Goal: Task Accomplishment & Management: Use online tool/utility

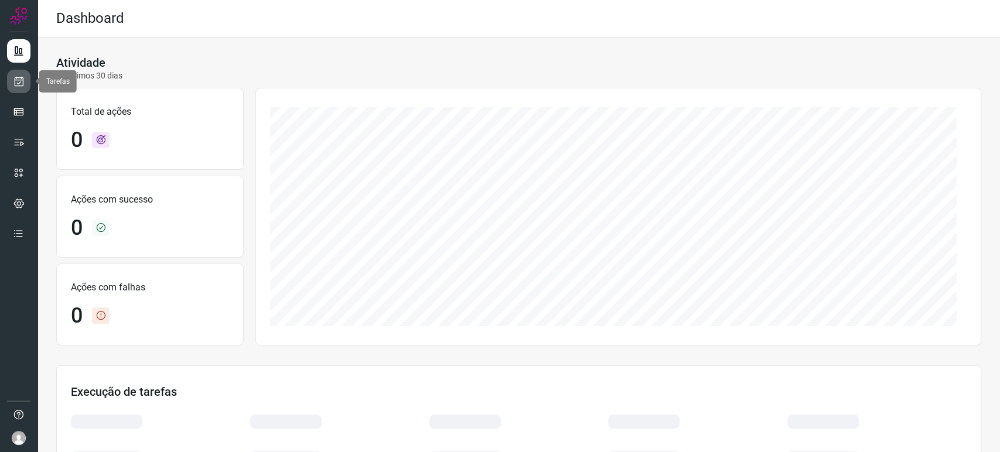
click at [22, 79] on icon at bounding box center [19, 82] width 12 height 12
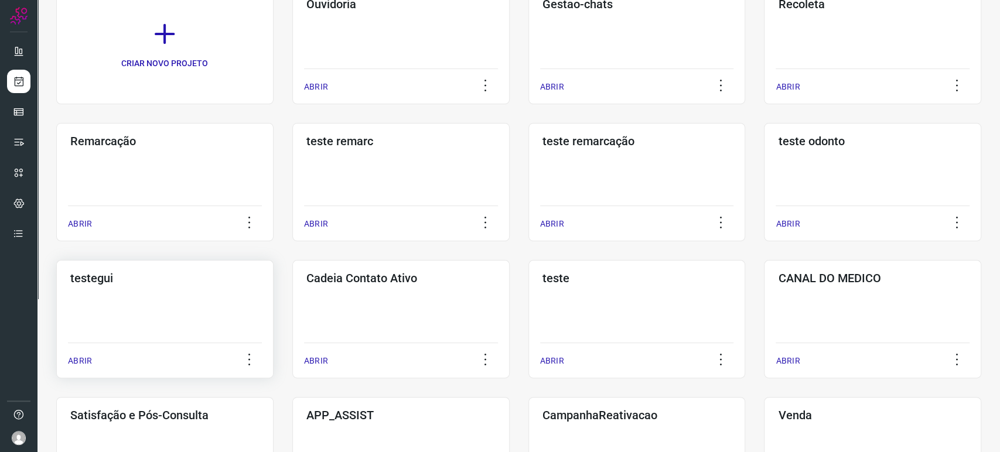
scroll to position [130, 0]
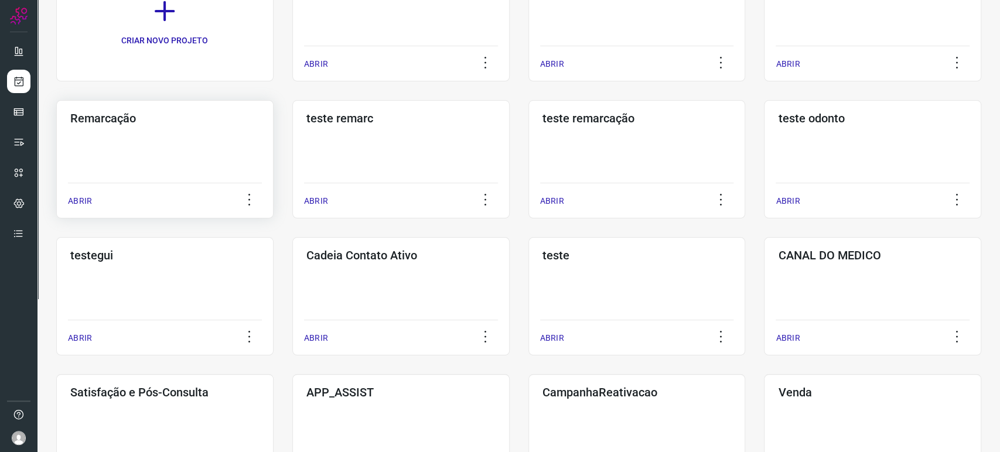
click at [175, 209] on div "ABRIR" at bounding box center [165, 197] width 194 height 29
click at [292, 143] on div "Remarcação ABRIR" at bounding box center [400, 159] width 217 height 118
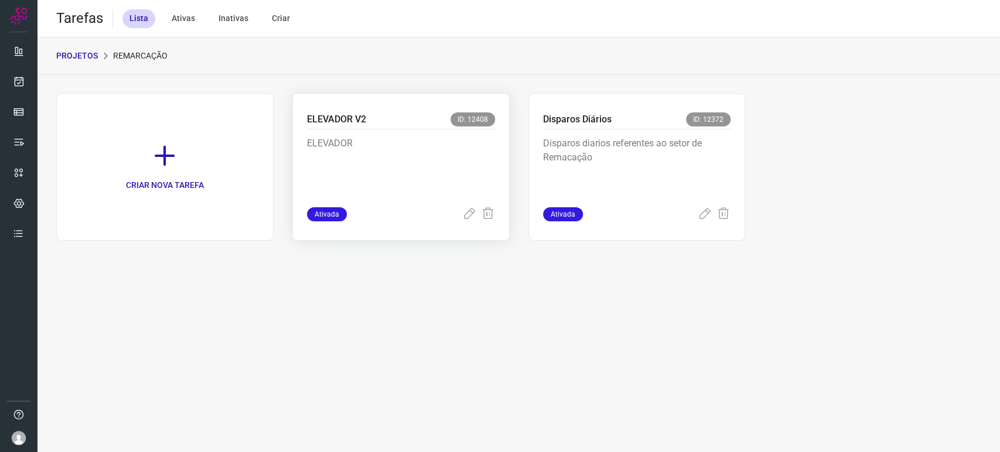
click at [437, 153] on p "ELEVADOR" at bounding box center [395, 165] width 176 height 59
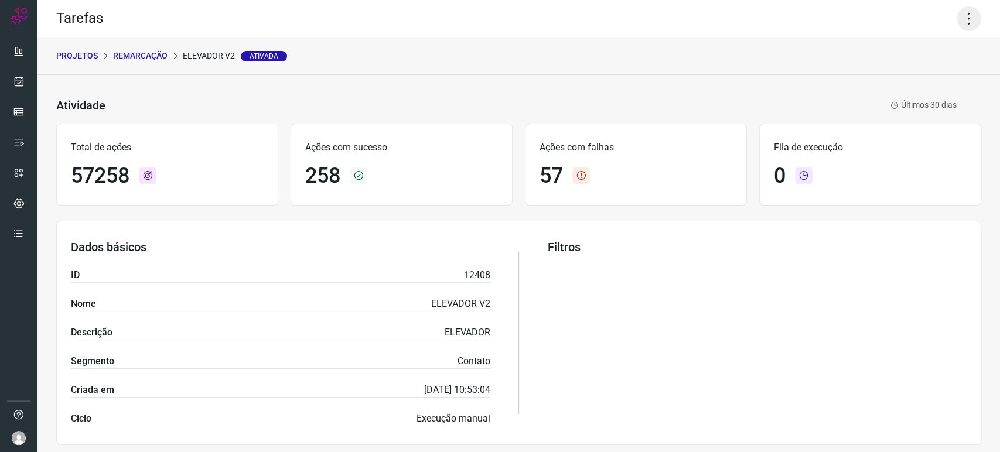
click at [960, 12] on icon at bounding box center [969, 18] width 25 height 25
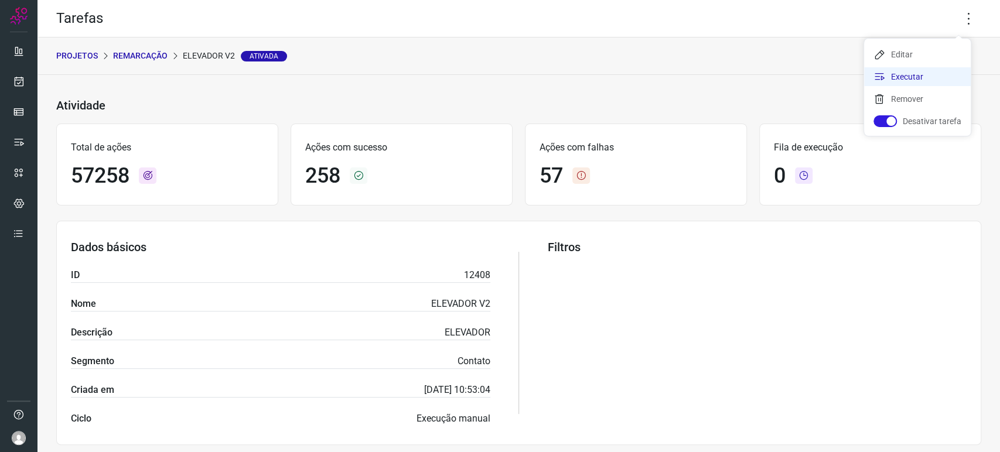
click at [922, 75] on li "Executar" at bounding box center [917, 76] width 107 height 19
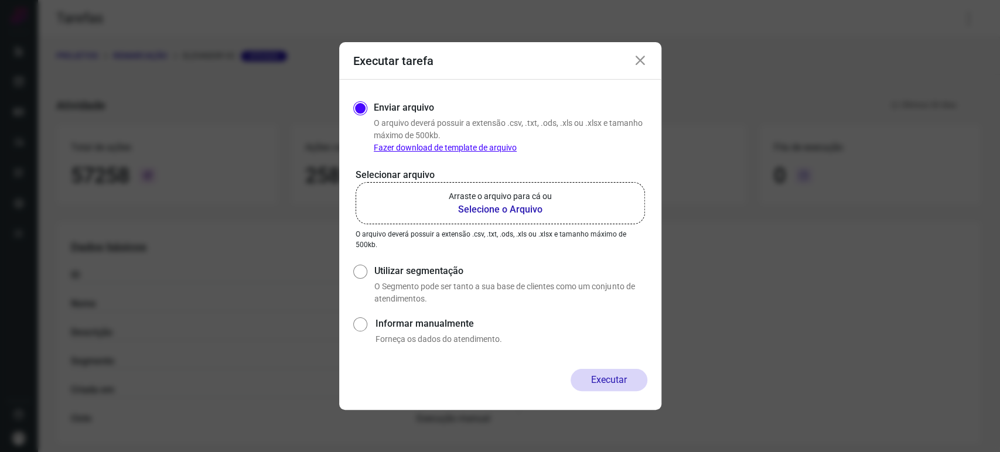
click at [517, 207] on b "Selecione o Arquivo" at bounding box center [500, 210] width 103 height 14
click at [0, 0] on input "Arraste o arquivo para cá ou Selecione o Arquivo" at bounding box center [0, 0] width 0 height 0
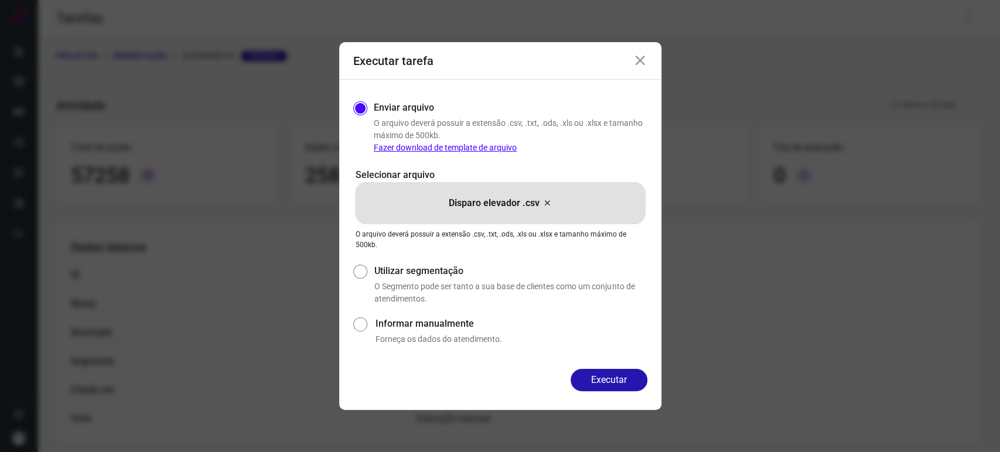
click at [643, 61] on icon at bounding box center [640, 61] width 14 height 14
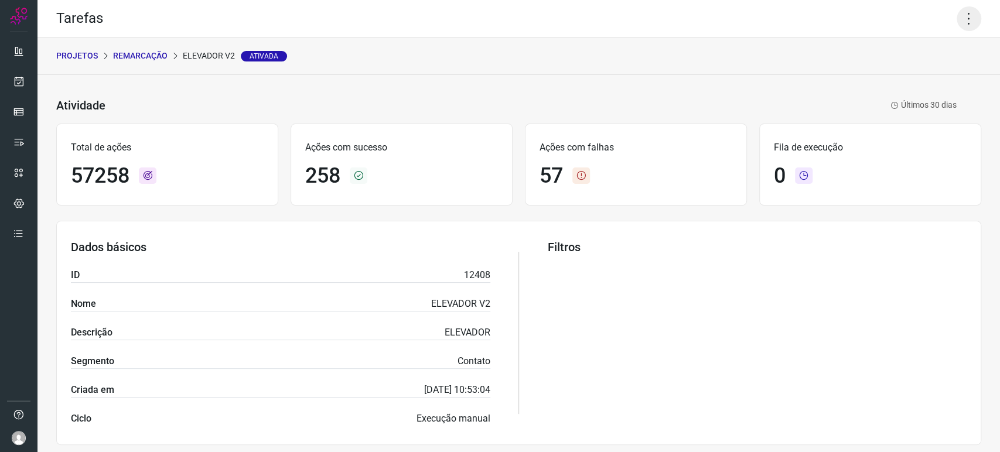
click at [957, 18] on icon at bounding box center [969, 18] width 25 height 25
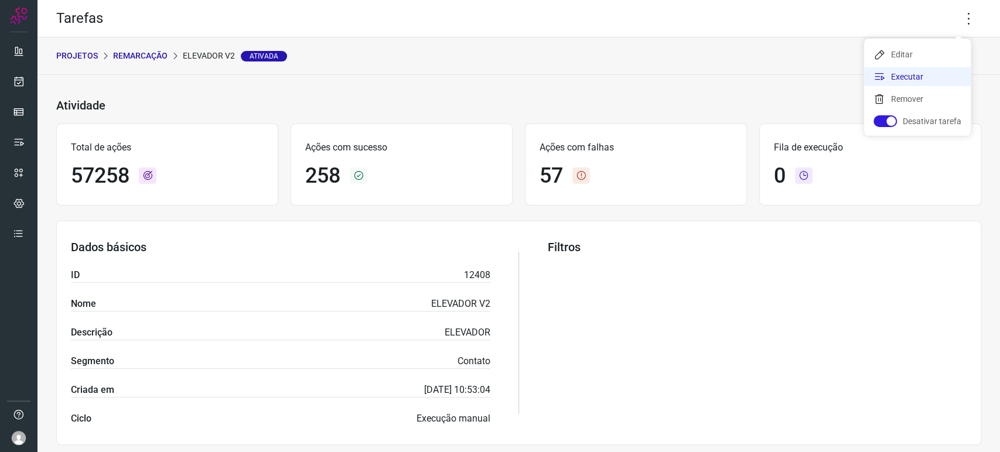
click at [911, 74] on li "Executar" at bounding box center [917, 76] width 107 height 19
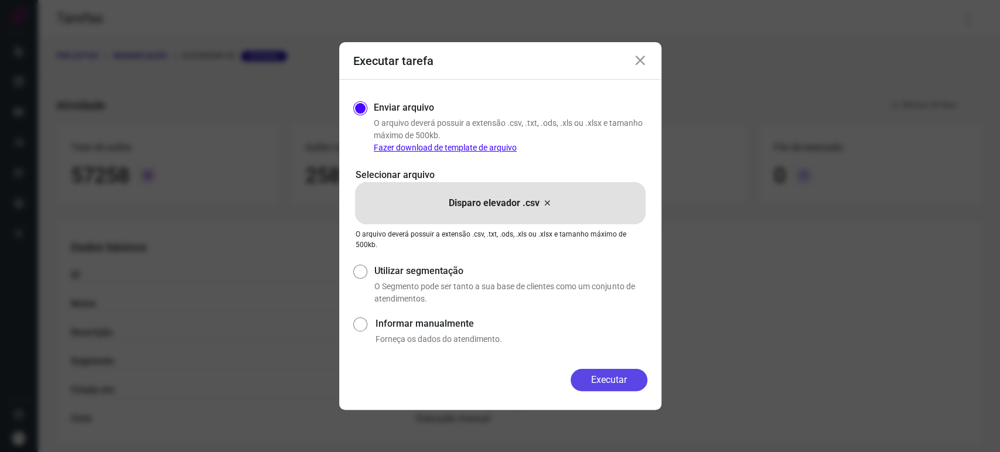
click at [617, 370] on button "Executar" at bounding box center [609, 380] width 77 height 22
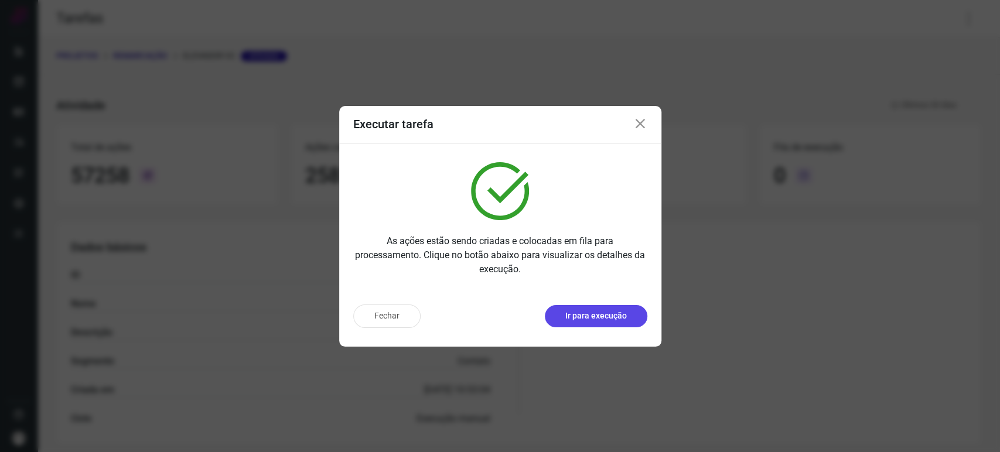
click at [600, 317] on p "Ir para execução" at bounding box center [596, 316] width 62 height 12
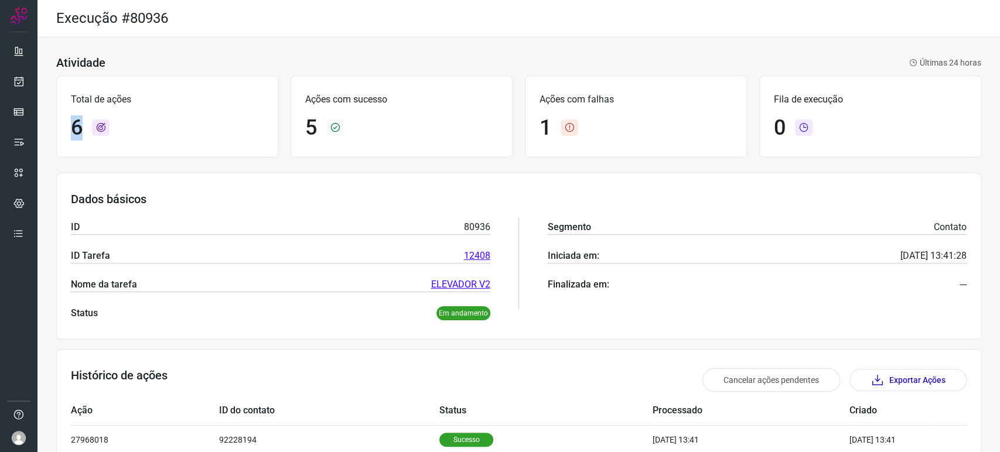
drag, startPoint x: 93, startPoint y: 132, endPoint x: 152, endPoint y: 134, distance: 59.2
click at [152, 134] on div "6" at bounding box center [167, 127] width 193 height 25
drag, startPoint x: 568, startPoint y: 234, endPoint x: 698, endPoint y: 264, distance: 133.3
click at [568, 234] on hr at bounding box center [756, 234] width 419 height 1
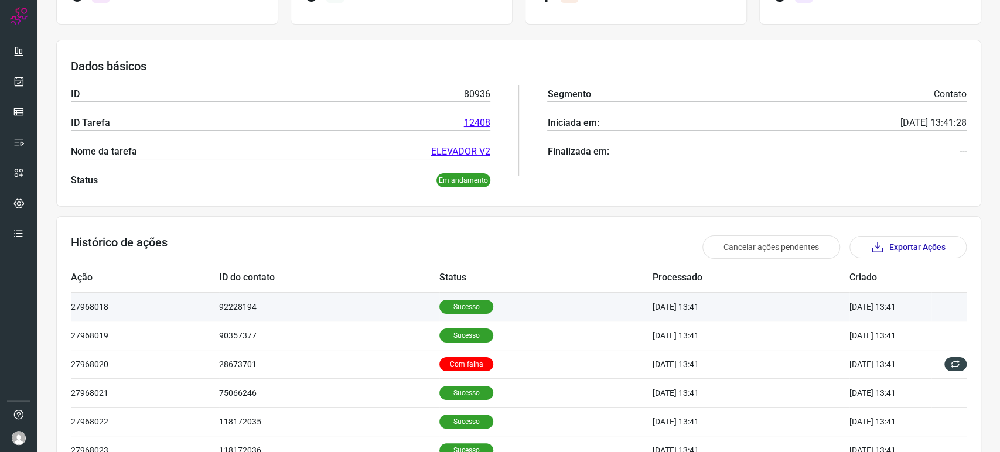
scroll to position [203, 0]
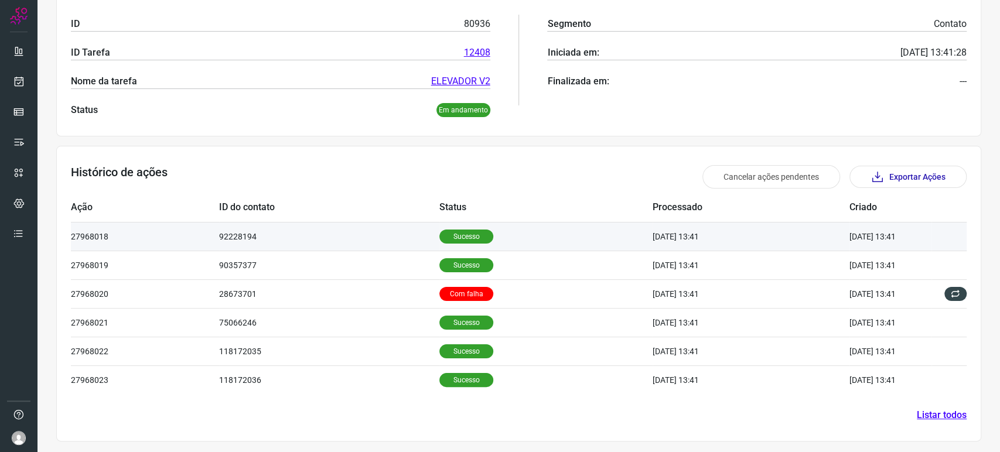
click at [849, 238] on td "[DATE] 13:41" at bounding box center [890, 236] width 82 height 29
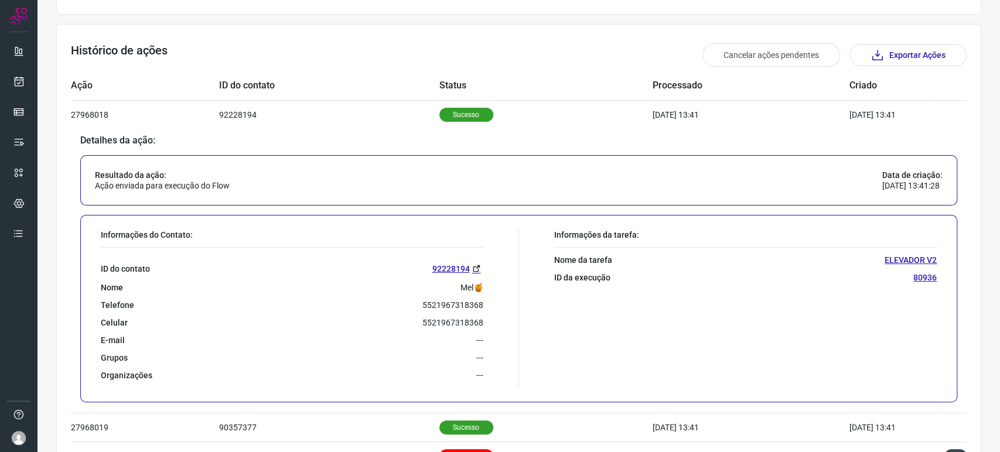
scroll to position [333, 0]
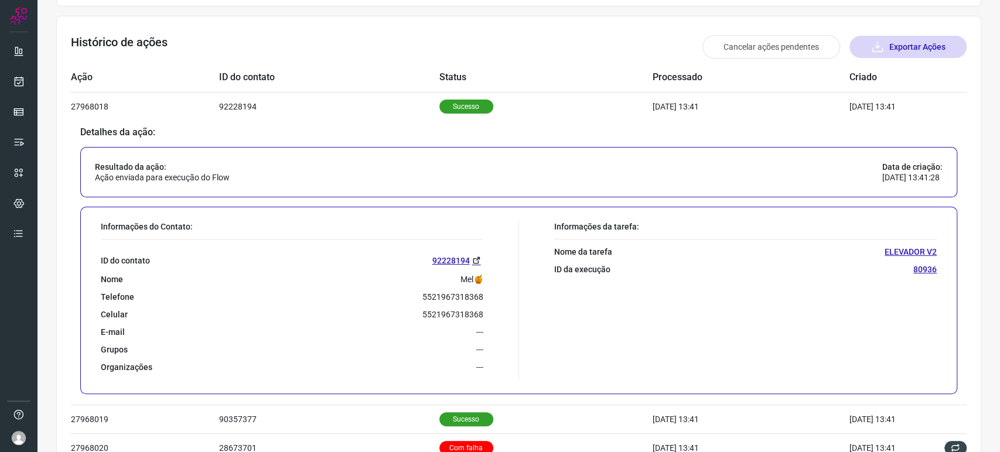
click at [904, 45] on button "Exportar Ações" at bounding box center [907, 47] width 117 height 22
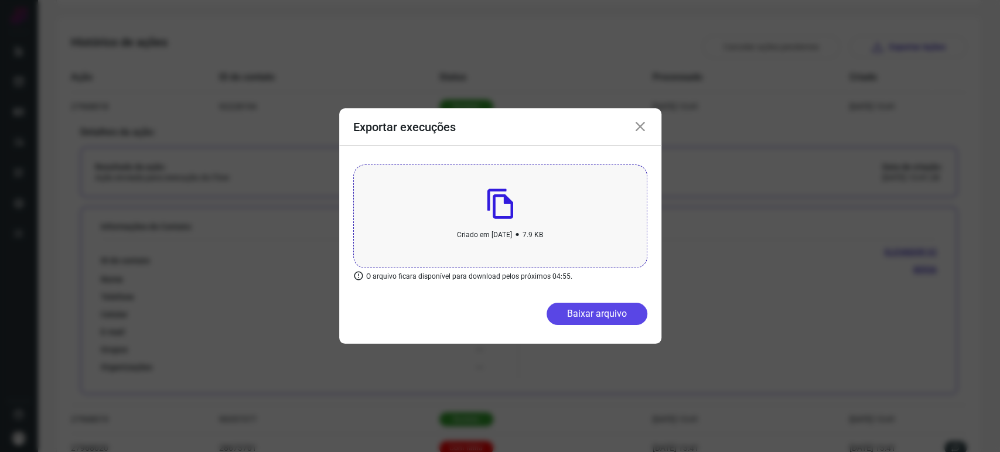
click at [604, 313] on button "Baixar arquivo" at bounding box center [596, 314] width 101 height 22
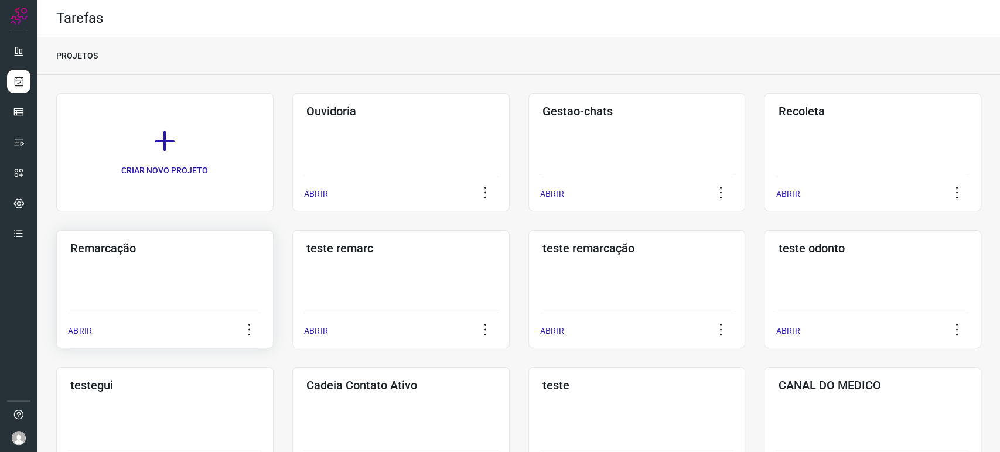
click at [292, 311] on div "Remarcação ABRIR" at bounding box center [400, 289] width 217 height 118
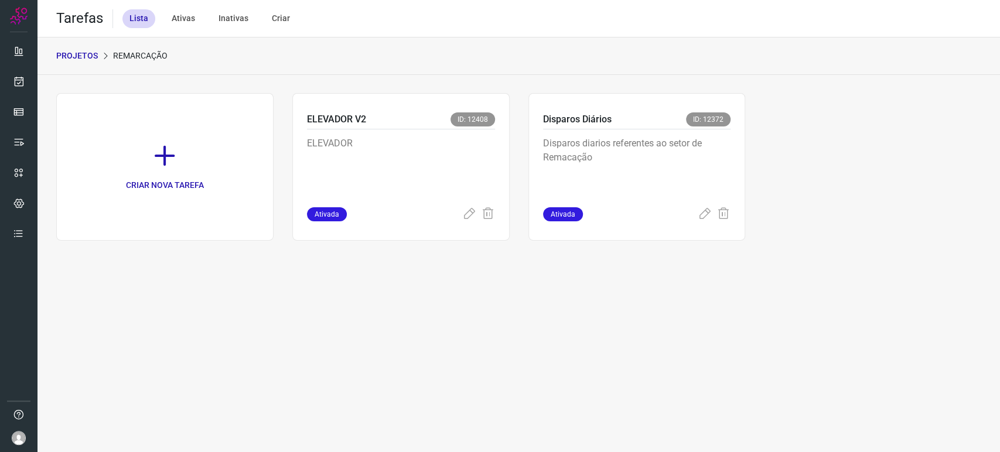
click at [401, 202] on div "ELEVADOR" at bounding box center [401, 168] width 188 height 78
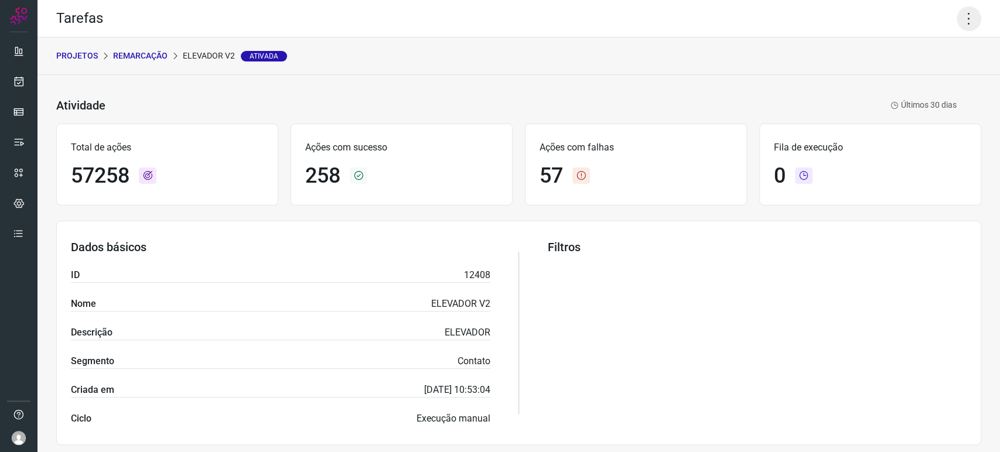
click at [966, 19] on icon at bounding box center [969, 18] width 25 height 25
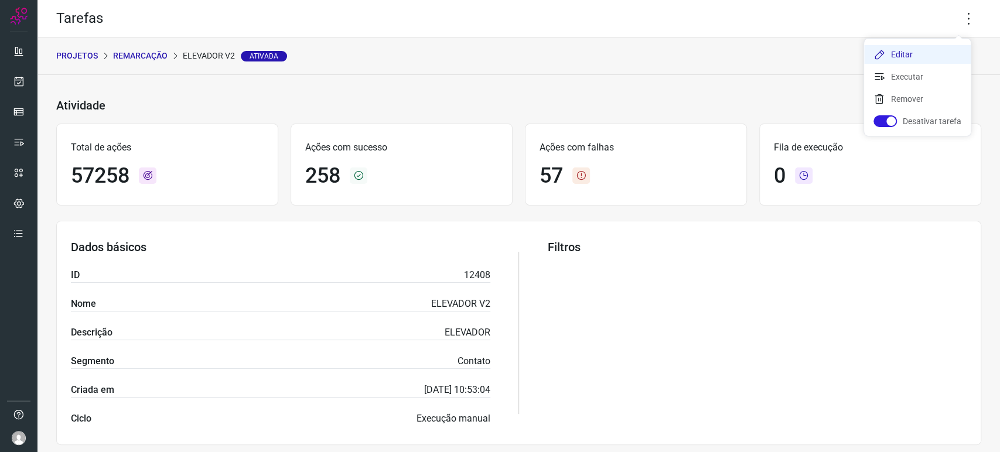
click at [918, 56] on li "Editar" at bounding box center [917, 54] width 107 height 19
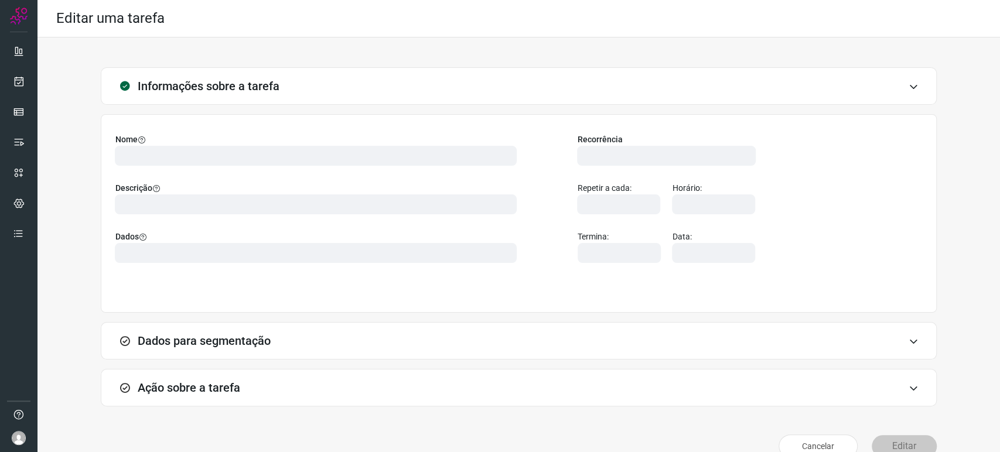
type input "574668"
type input "448779"
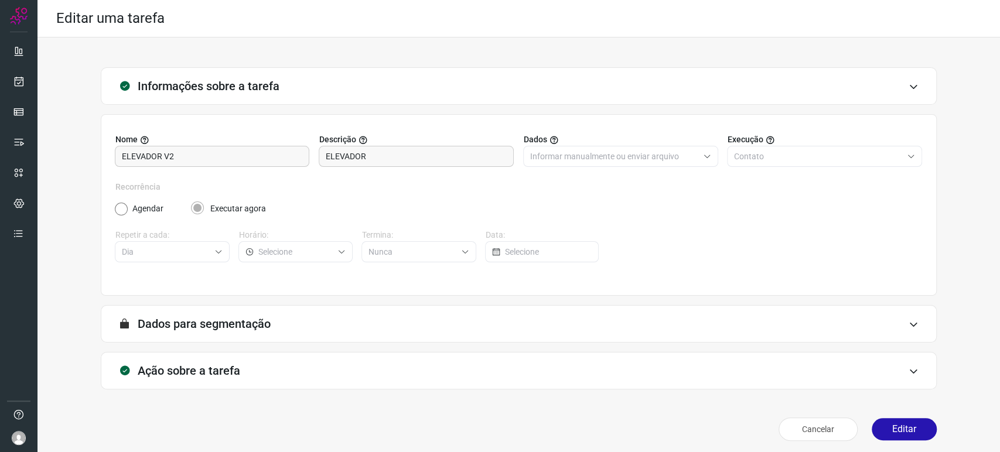
click at [252, 377] on div "Ação sobre a tarefa" at bounding box center [519, 370] width 836 height 37
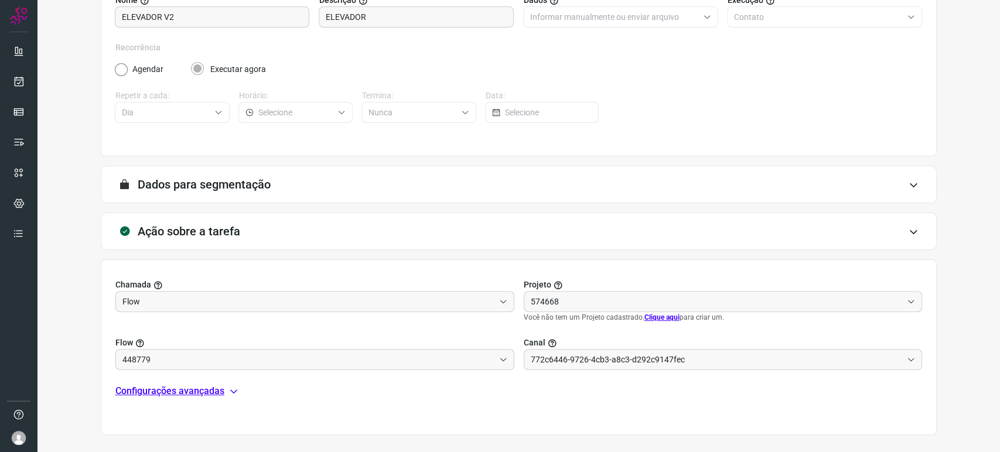
scroll to position [190, 0]
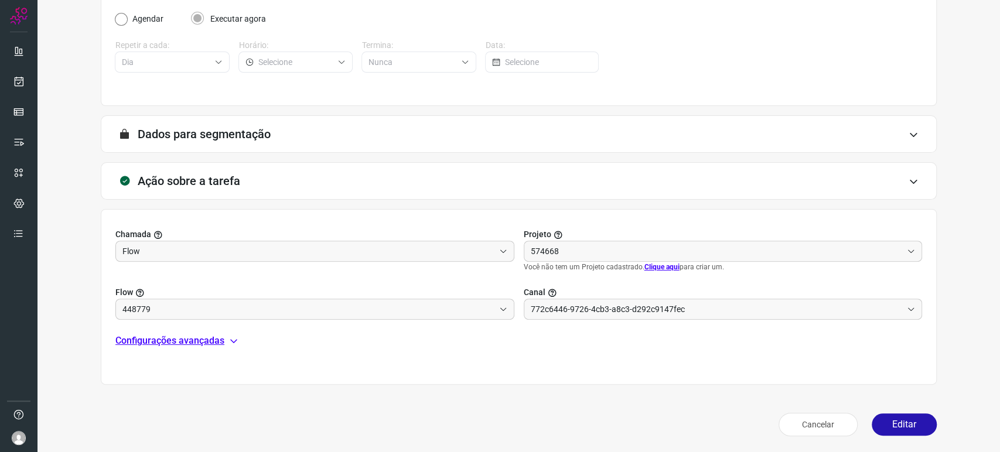
type input "Centro Médico Pastore - Atendimento"
type input "Remarcação"
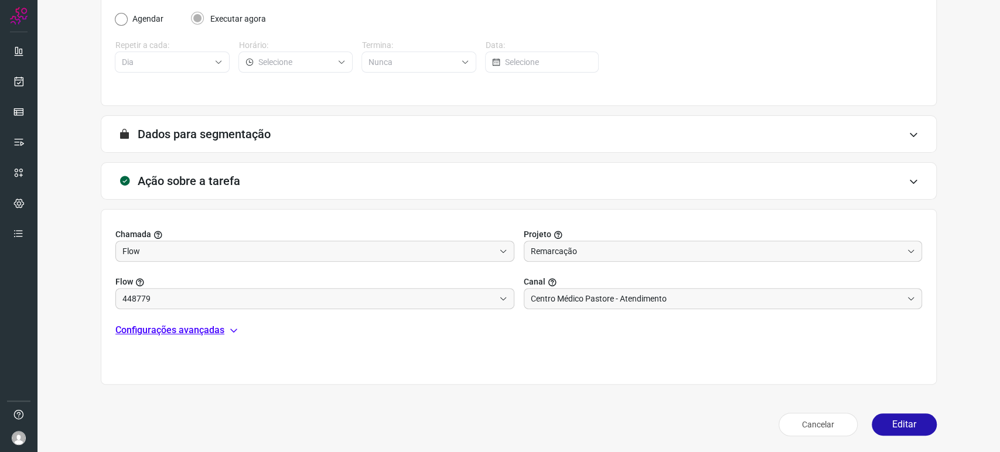
click at [210, 339] on div "Chamada Flow Projeto Remarcação Flow 448779 Canal Centro Médico Pastore - Atend…" at bounding box center [519, 297] width 836 height 176
click at [214, 327] on p "Configurações avançadas" at bounding box center [169, 330] width 109 height 14
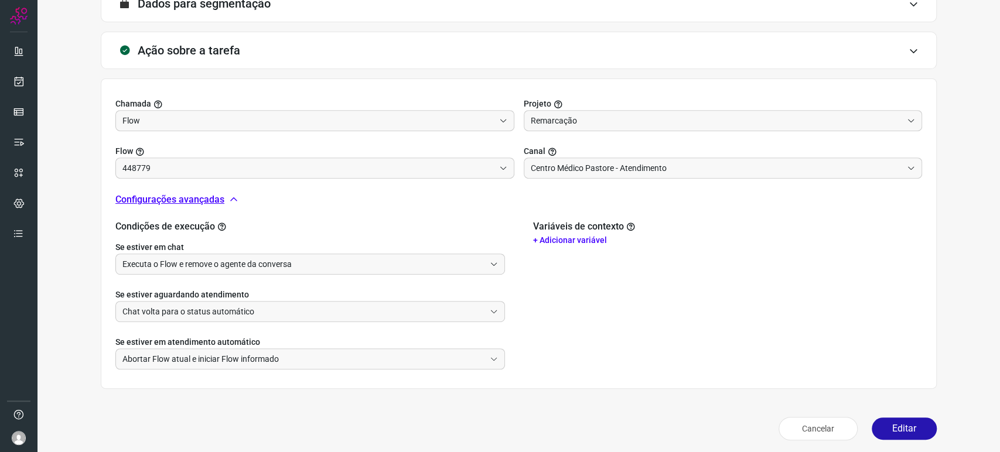
type input "Remarcação_Elevador"
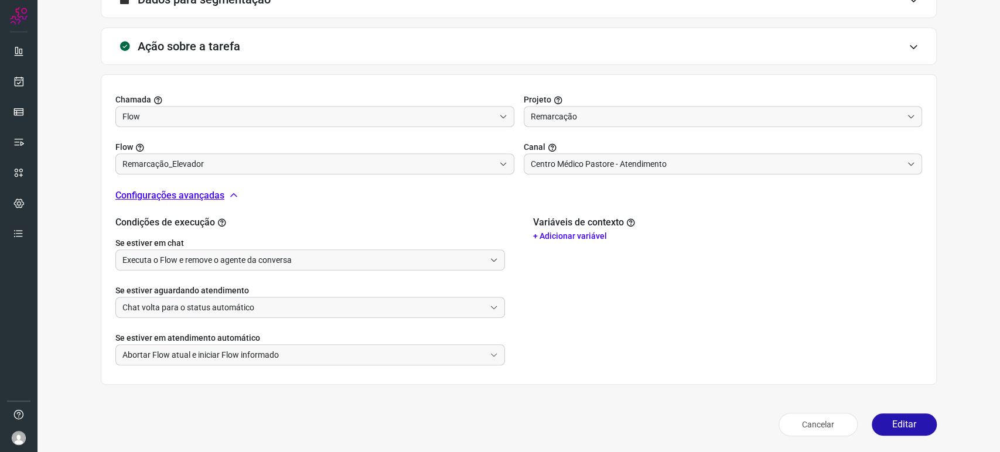
click at [257, 312] on input "Chat volta para o status automático" at bounding box center [303, 308] width 363 height 20
click at [312, 270] on div "Executa o Flow e remove o agente da conversa" at bounding box center [310, 260] width 390 height 21
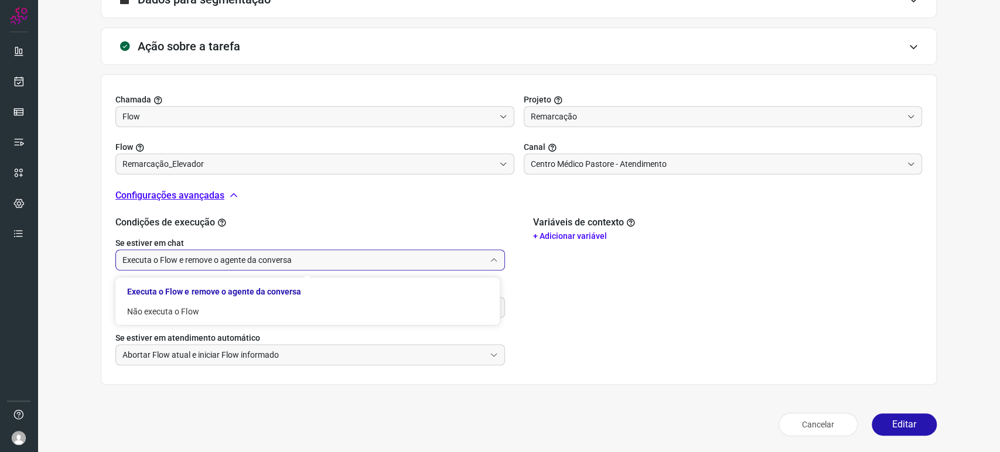
click at [312, 270] on div "Executa o Flow e remove o agente da conversa" at bounding box center [310, 260] width 390 height 21
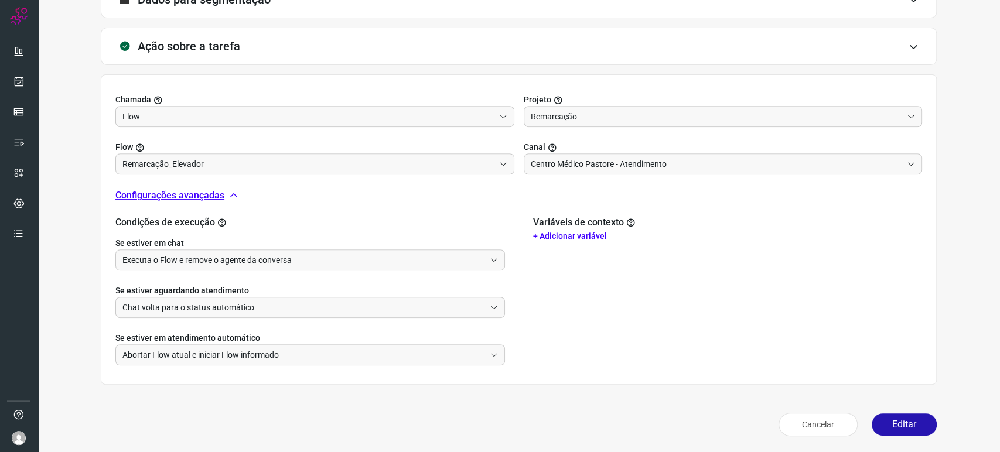
click at [616, 318] on div "Variáveis de contexto + Adicionar variável" at bounding box center [728, 291] width 390 height 149
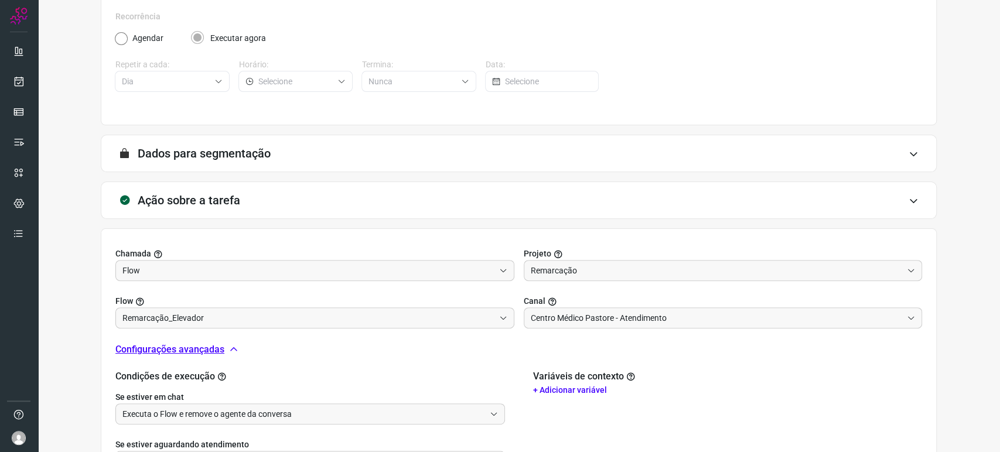
scroll to position [0, 0]
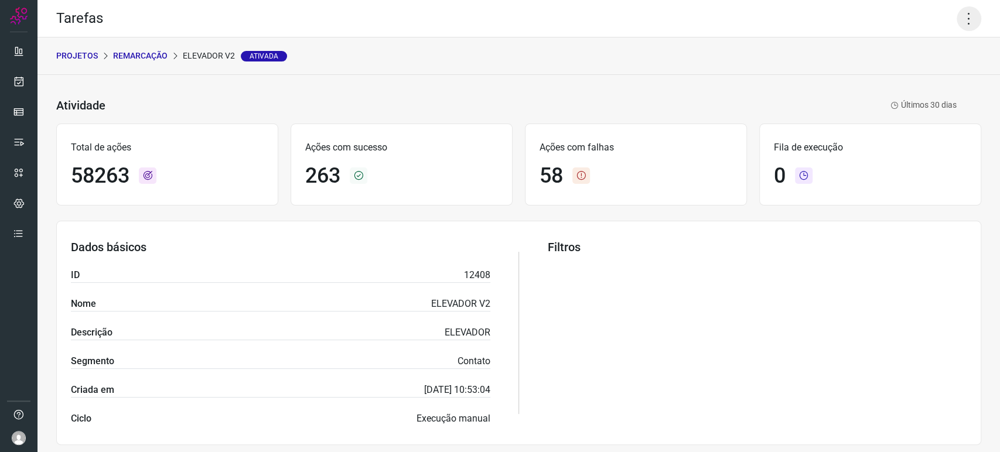
click at [957, 25] on icon at bounding box center [969, 18] width 25 height 25
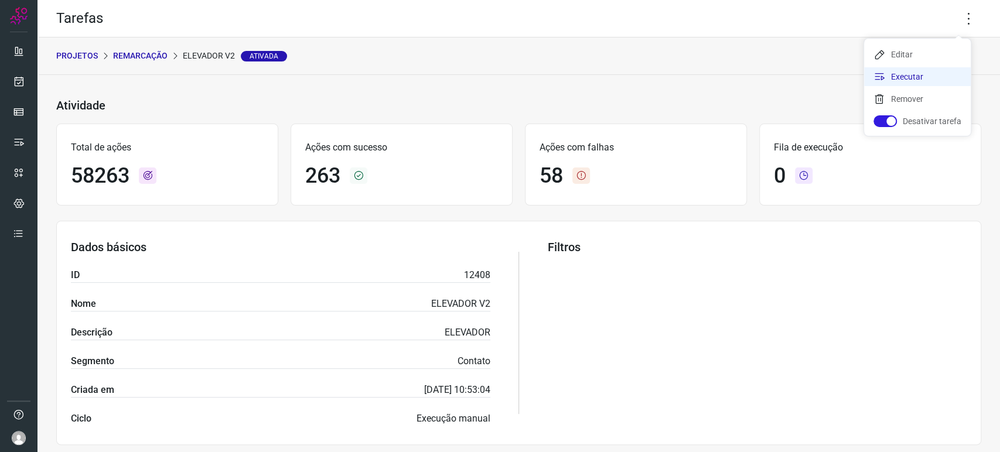
click at [900, 80] on li "Executar" at bounding box center [917, 76] width 107 height 19
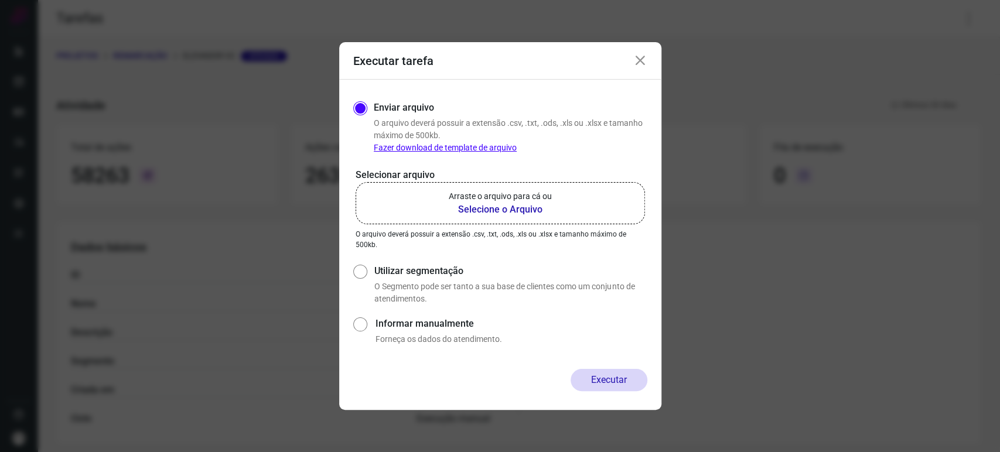
click at [505, 210] on b "Selecione o Arquivo" at bounding box center [500, 210] width 103 height 14
click at [0, 0] on input "Arraste o arquivo para cá ou Selecione o Arquivo" at bounding box center [0, 0] width 0 height 0
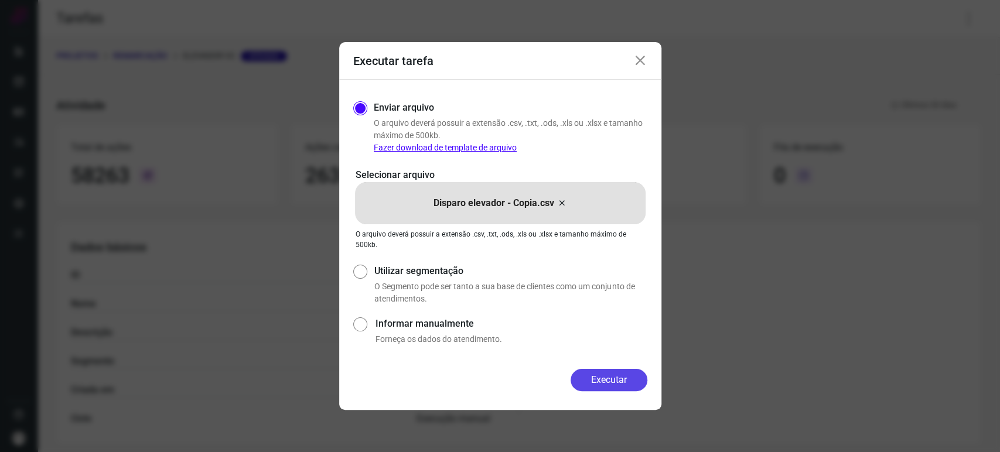
click at [593, 379] on button "Executar" at bounding box center [609, 380] width 77 height 22
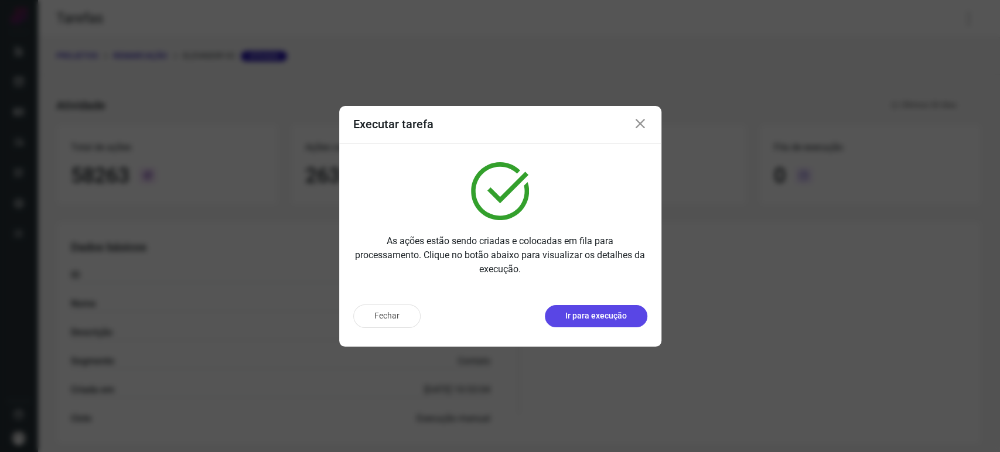
drag, startPoint x: 595, startPoint y: 327, endPoint x: 593, endPoint y: 322, distance: 6.3
click at [595, 326] on div "Fechar Ir para execução" at bounding box center [500, 321] width 322 height 52
click at [593, 317] on p "Ir para execução" at bounding box center [596, 316] width 62 height 12
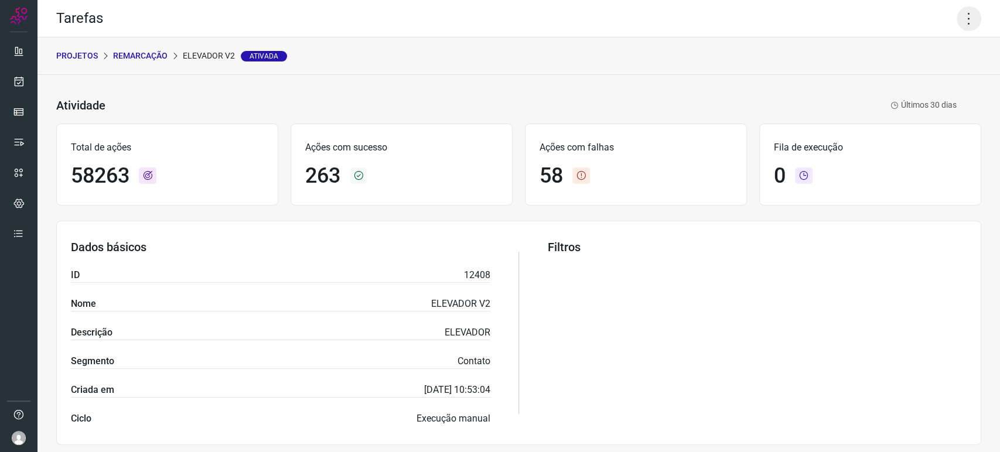
click at [962, 18] on icon at bounding box center [969, 18] width 25 height 25
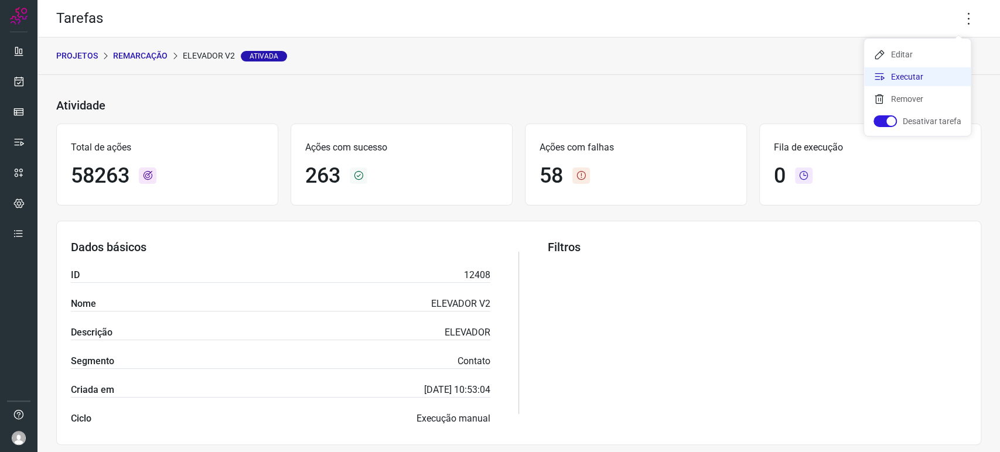
click at [923, 74] on li "Executar" at bounding box center [917, 76] width 107 height 19
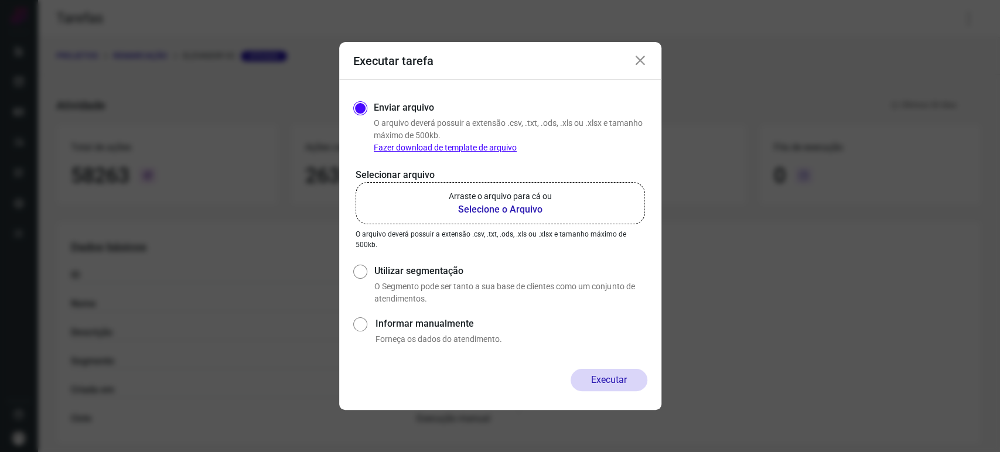
click at [537, 210] on b "Selecione o Arquivo" at bounding box center [500, 210] width 103 height 14
click at [0, 0] on input "Arraste o arquivo para cá ou Selecione o Arquivo" at bounding box center [0, 0] width 0 height 0
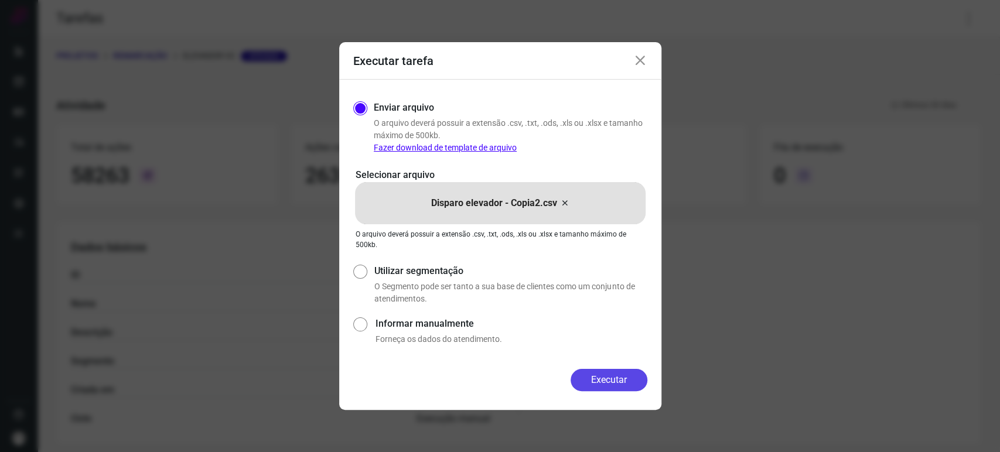
click at [606, 378] on button "Executar" at bounding box center [609, 380] width 77 height 22
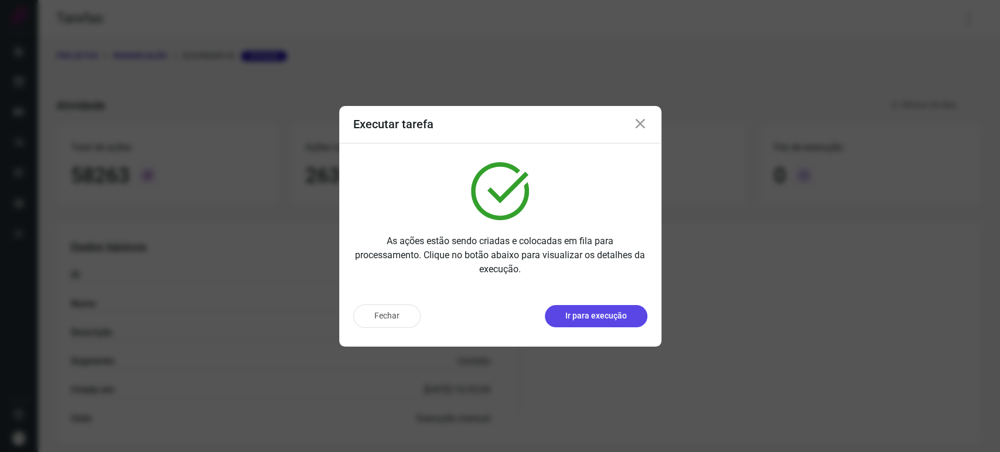
click at [590, 313] on p "Ir para execução" at bounding box center [596, 316] width 62 height 12
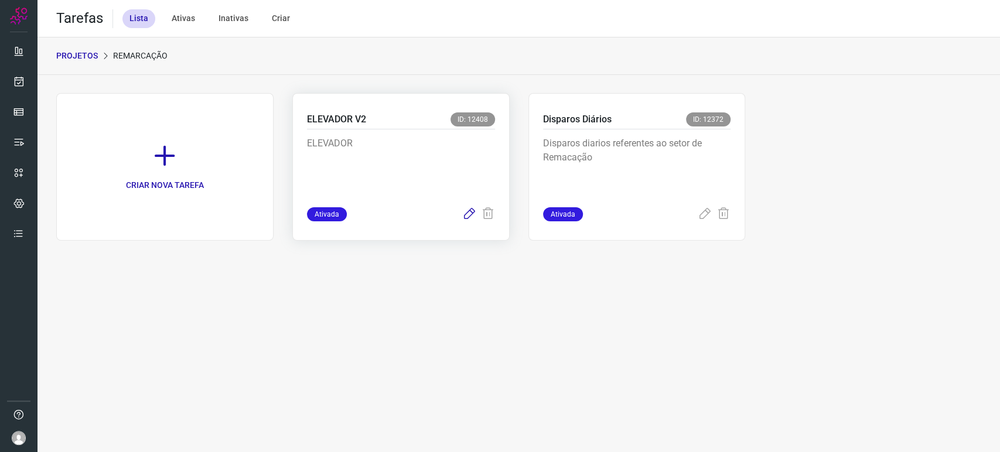
click at [470, 213] on icon at bounding box center [469, 214] width 14 height 14
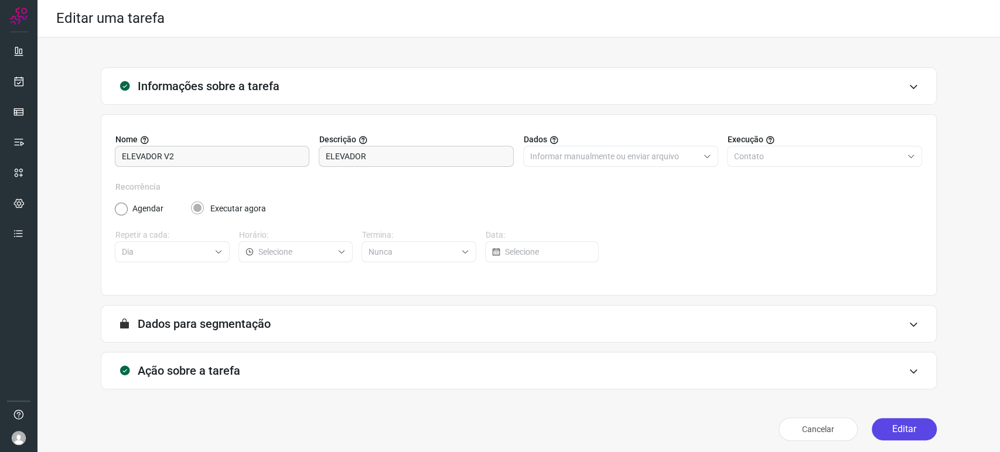
click at [913, 425] on button "Editar" at bounding box center [904, 429] width 65 height 22
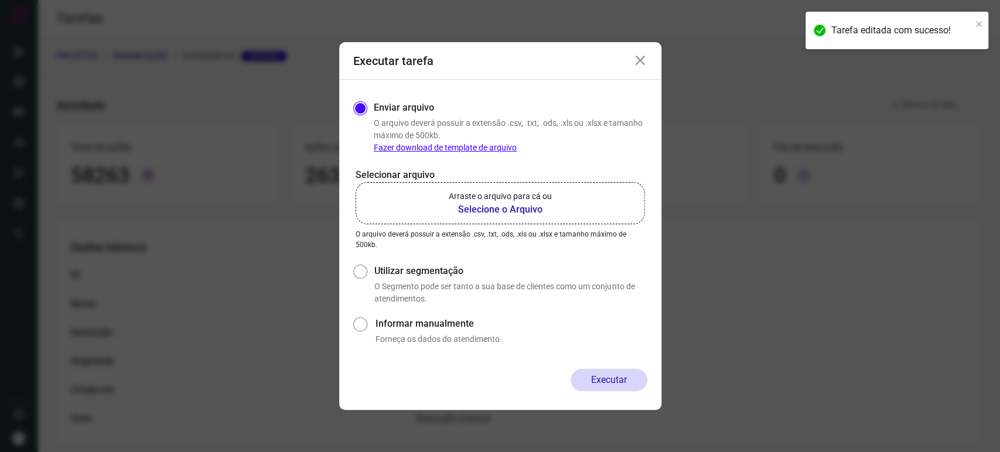
click at [555, 196] on label "Arraste o arquivo para cá ou Selecione o Arquivo" at bounding box center [500, 203] width 289 height 42
click at [0, 0] on input "Arraste o arquivo para cá ou Selecione o Arquivo" at bounding box center [0, 0] width 0 height 0
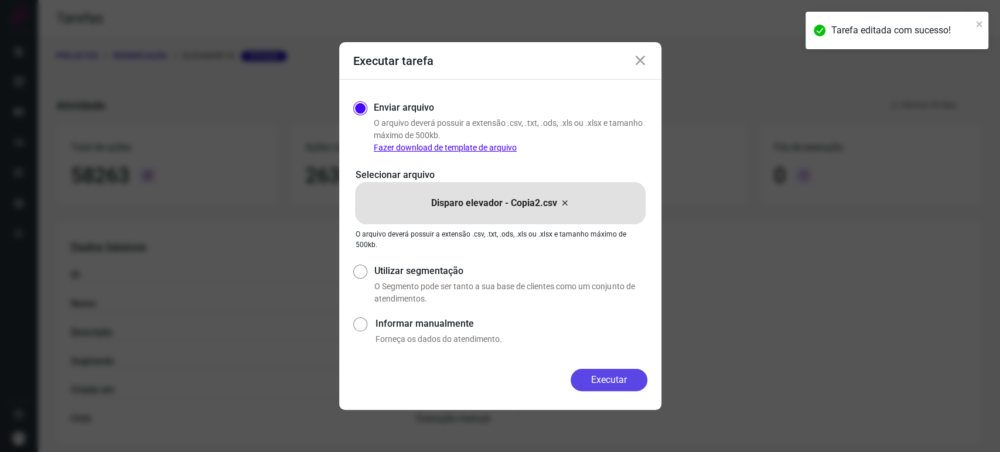
click at [620, 377] on button "Executar" at bounding box center [609, 380] width 77 height 22
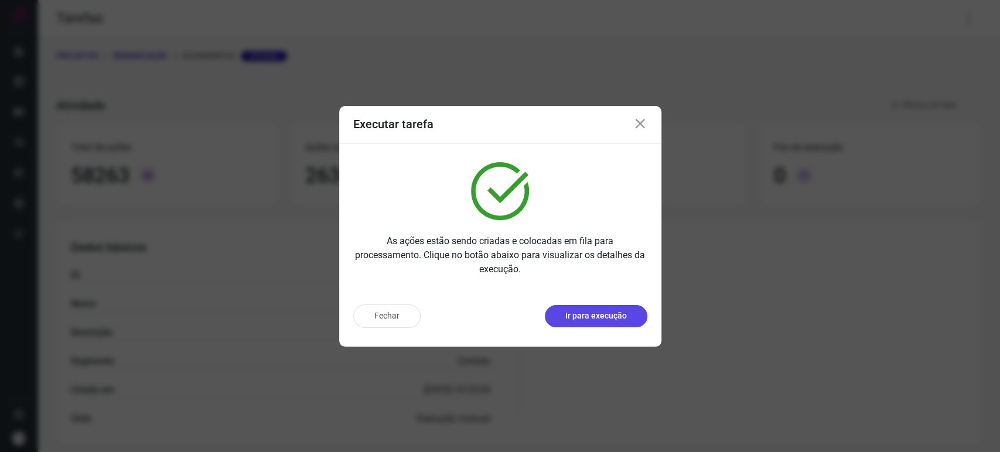
click at [577, 314] on p "Ir para execução" at bounding box center [596, 316] width 62 height 12
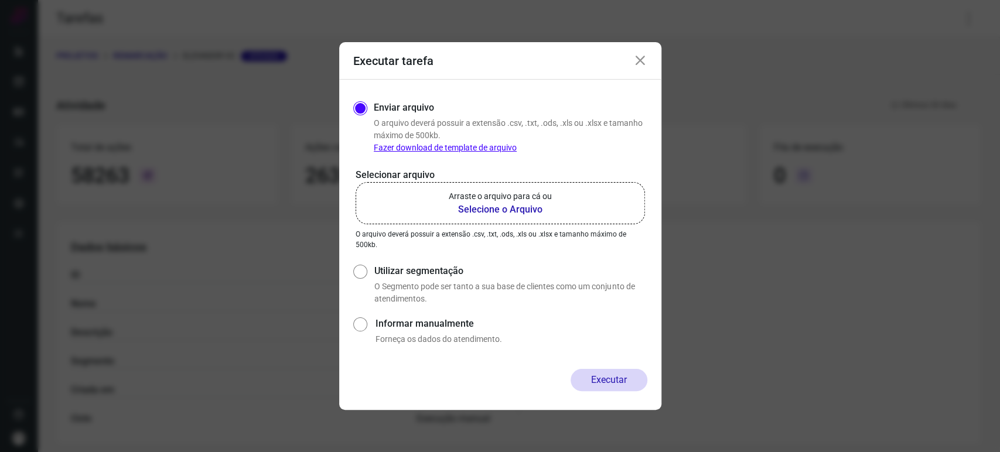
click at [646, 56] on icon at bounding box center [640, 61] width 14 height 14
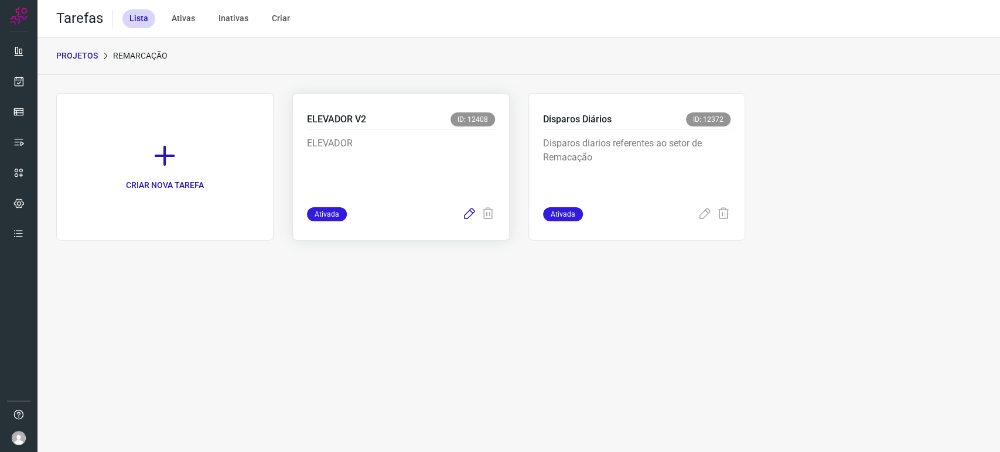
click at [470, 213] on icon at bounding box center [469, 214] width 14 height 14
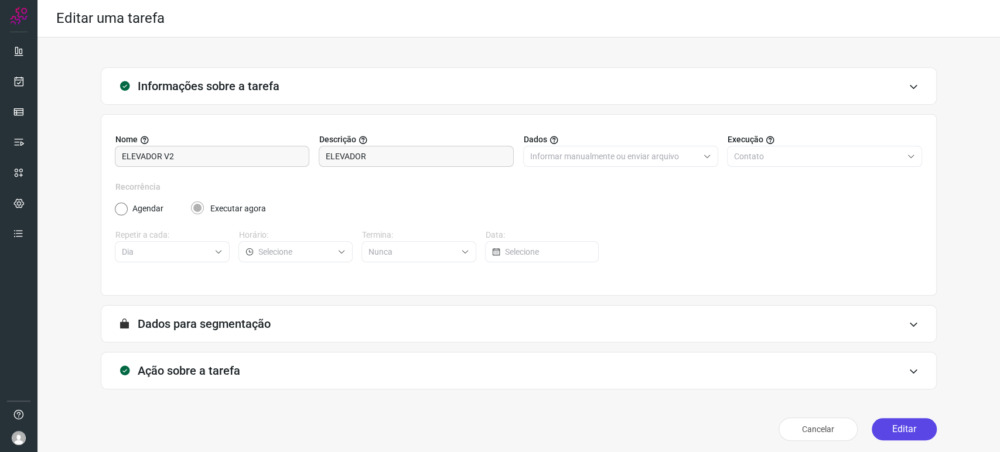
click at [888, 424] on button "Editar" at bounding box center [904, 429] width 65 height 22
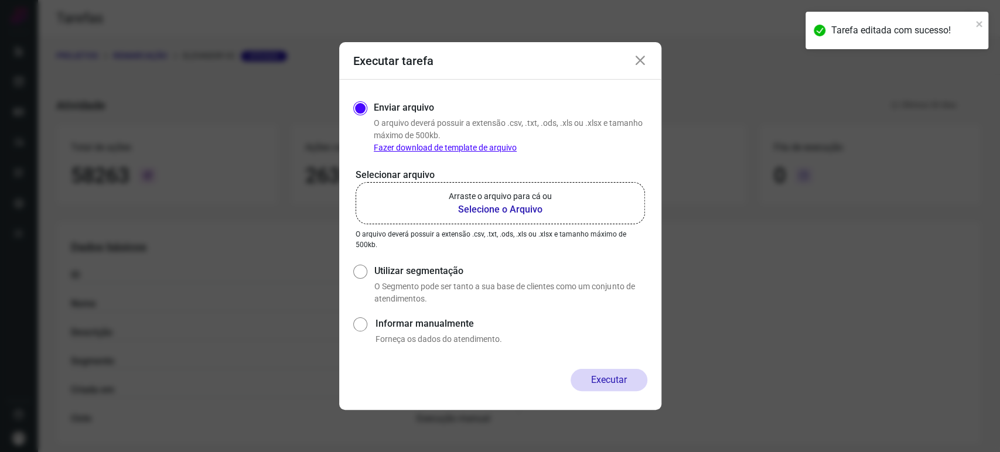
click at [455, 209] on b "Selecione o Arquivo" at bounding box center [500, 210] width 103 height 14
click at [0, 0] on input "Arraste o arquivo para cá ou Selecione o Arquivo" at bounding box center [0, 0] width 0 height 0
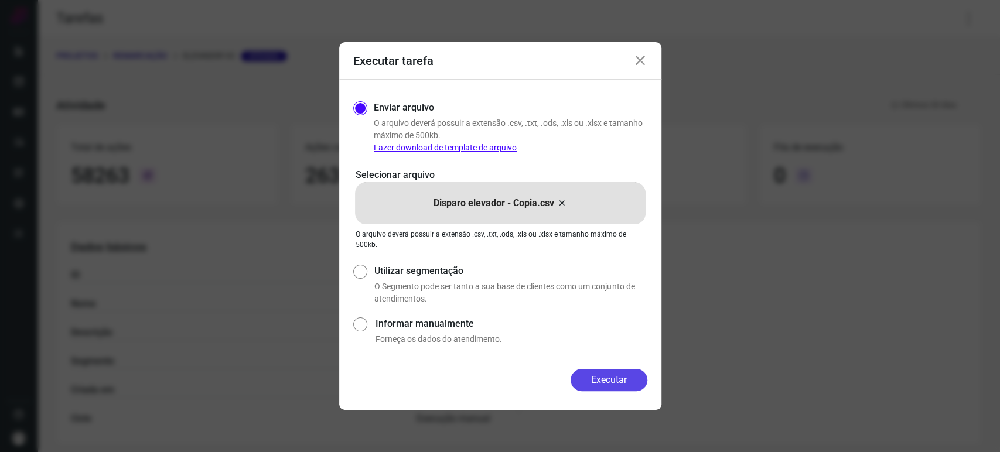
click at [613, 372] on button "Executar" at bounding box center [609, 380] width 77 height 22
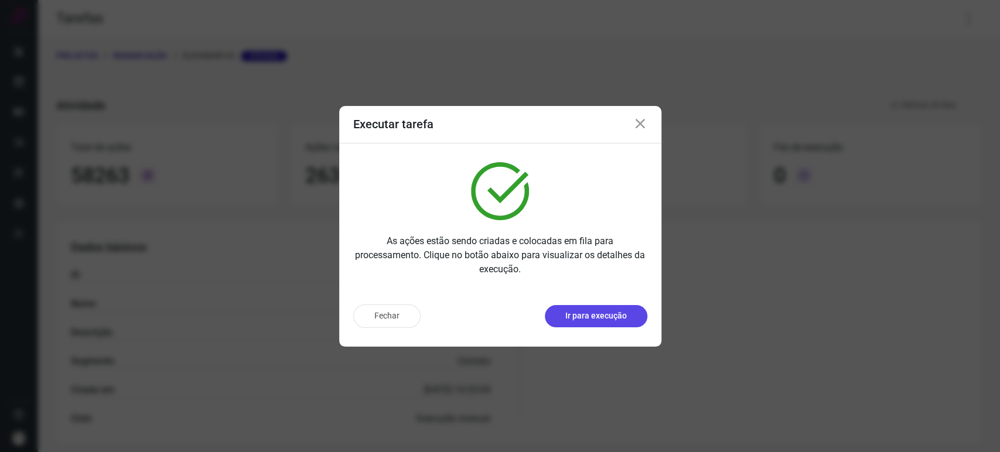
click at [562, 318] on button "Ir para execução" at bounding box center [596, 316] width 103 height 22
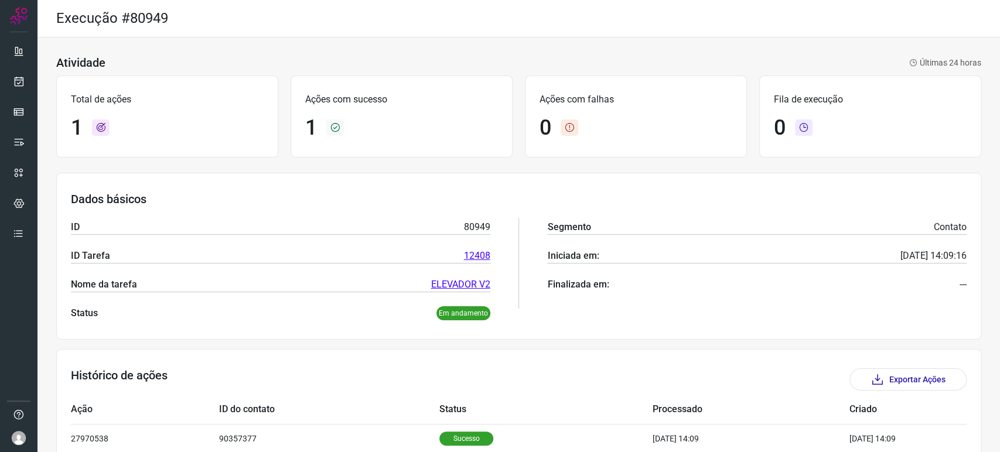
scroll to position [59, 0]
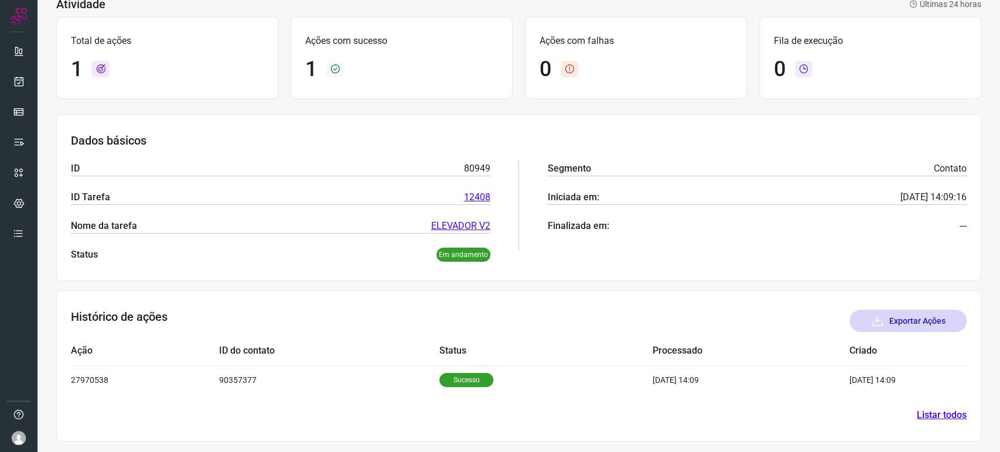
click at [910, 323] on button "Exportar Ações" at bounding box center [907, 321] width 117 height 22
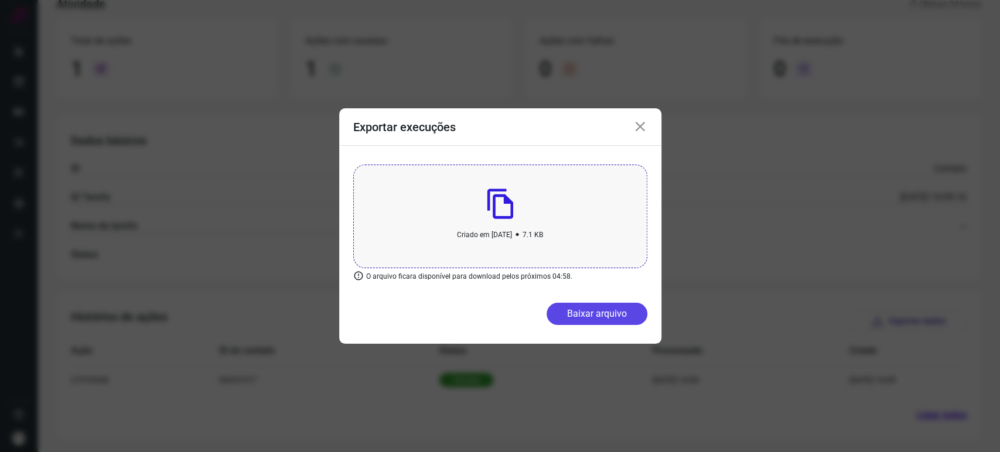
click at [582, 313] on button "Baixar arquivo" at bounding box center [596, 314] width 101 height 22
click at [639, 127] on icon at bounding box center [640, 127] width 14 height 14
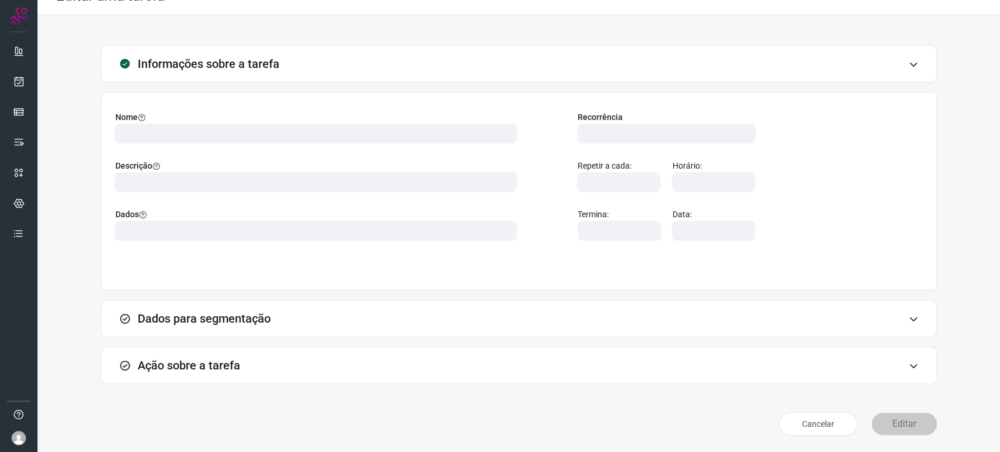
scroll to position [5, 0]
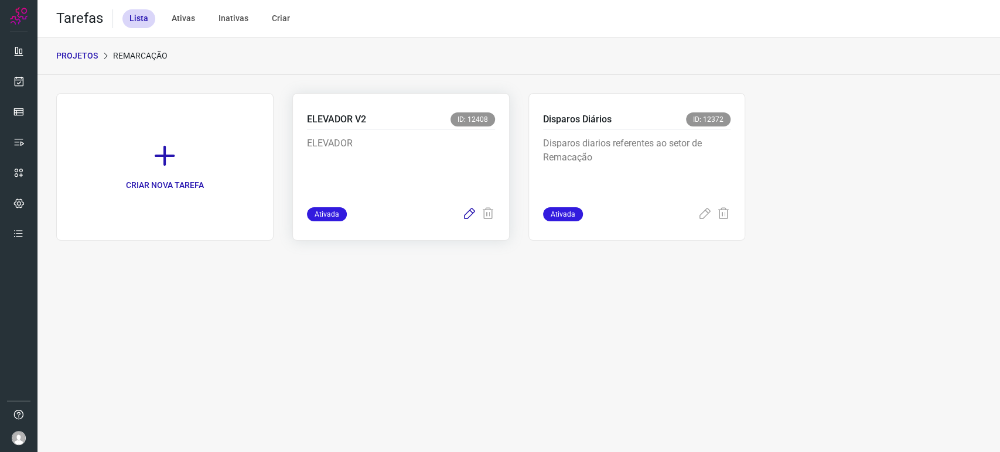
click at [474, 216] on icon at bounding box center [469, 214] width 14 height 14
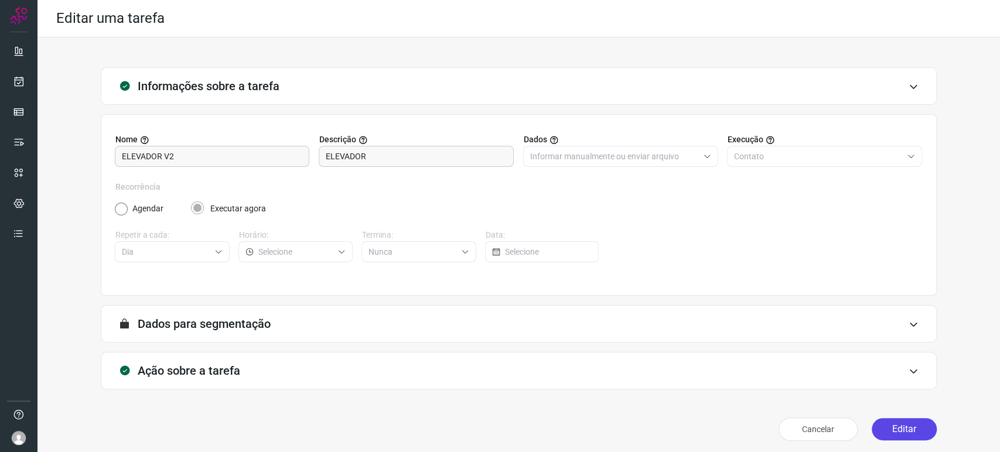
click at [895, 426] on button "Editar" at bounding box center [904, 429] width 65 height 22
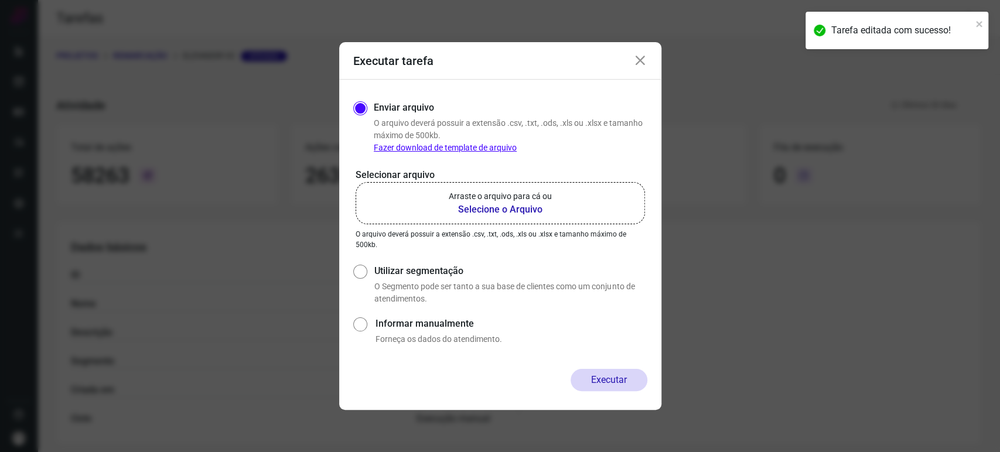
click at [519, 209] on b "Selecione o Arquivo" at bounding box center [500, 210] width 103 height 14
click at [0, 0] on input "Arraste o arquivo para cá ou Selecione o Arquivo" at bounding box center [0, 0] width 0 height 0
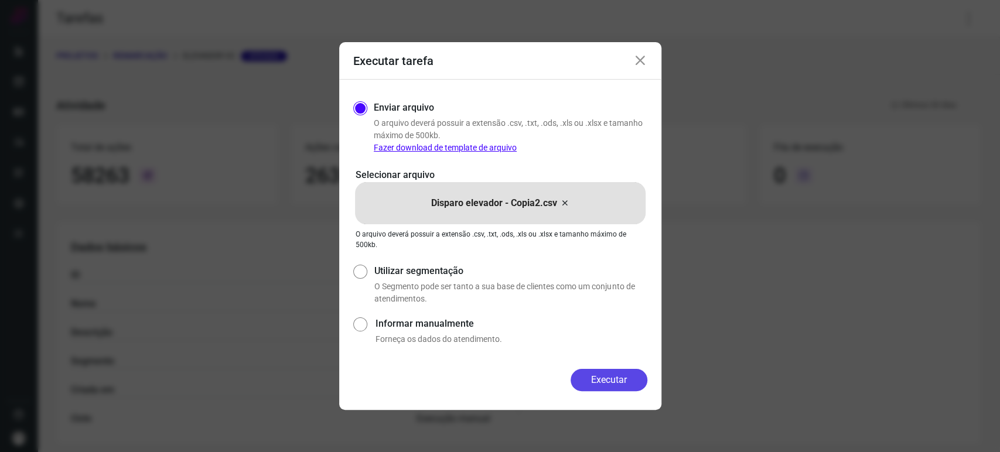
click at [606, 374] on button "Executar" at bounding box center [609, 380] width 77 height 22
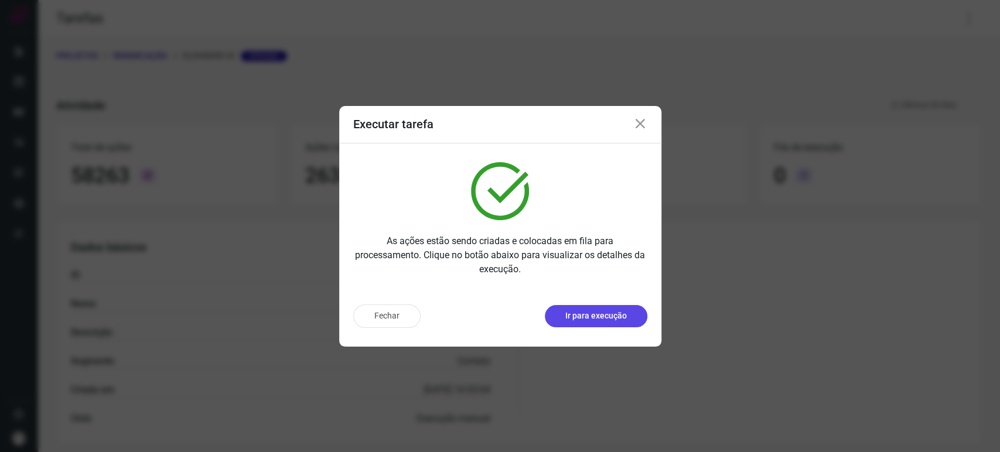
click at [584, 313] on p "Ir para execução" at bounding box center [596, 316] width 62 height 12
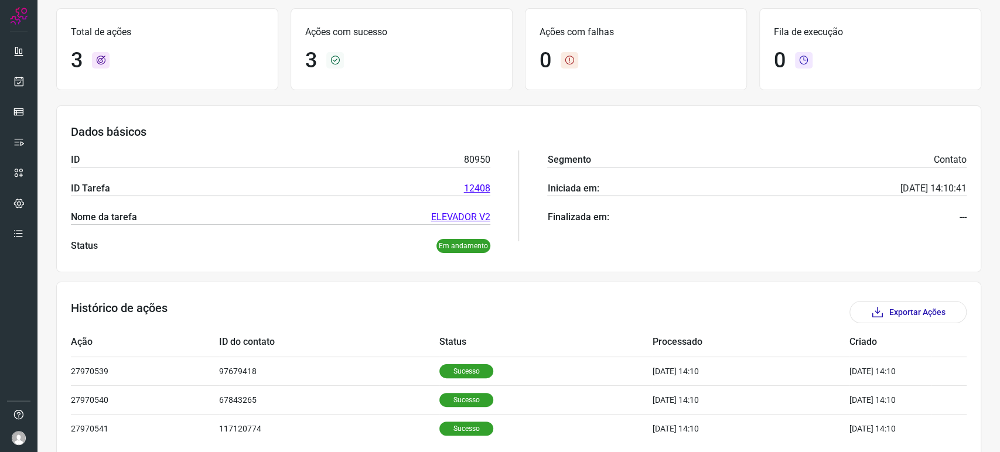
scroll to position [117, 0]
